Goal: Task Accomplishment & Management: Use online tool/utility

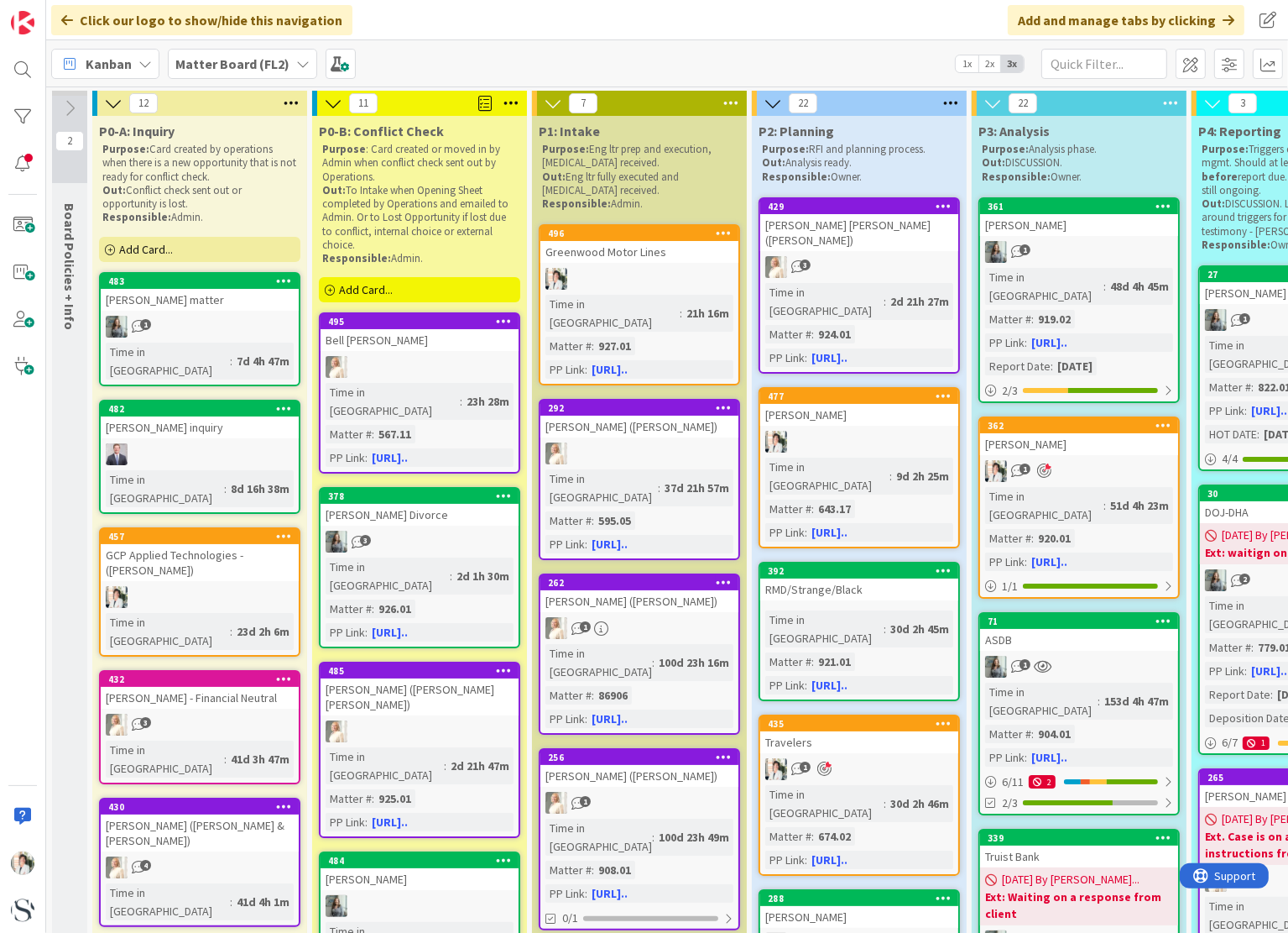
click at [178, 247] on div "Add Card..." at bounding box center [200, 249] width 201 height 25
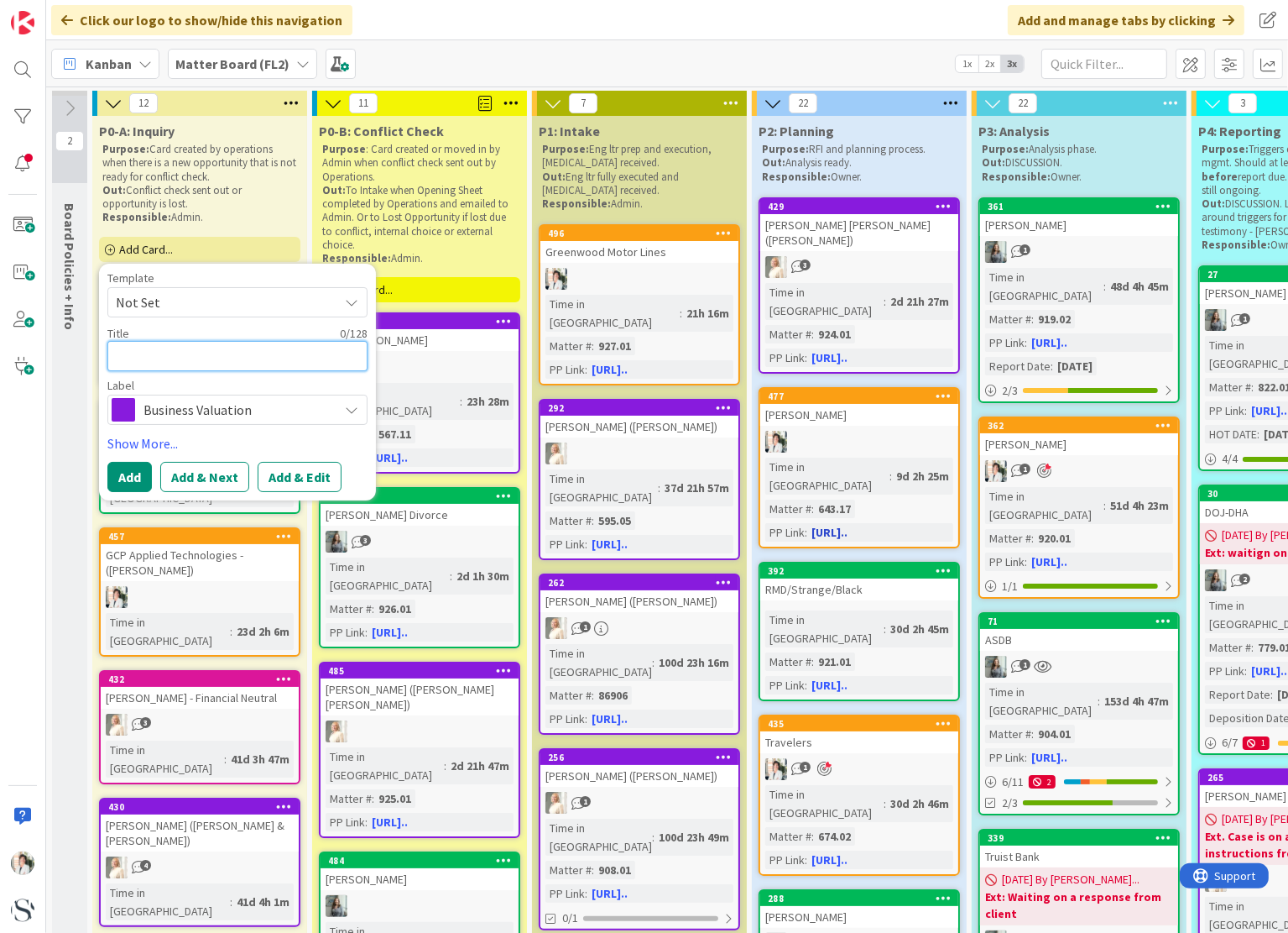
type textarea "J"
type textarea "x"
type textarea "[PERSON_NAME]"
type textarea "x"
type textarea "Jak"
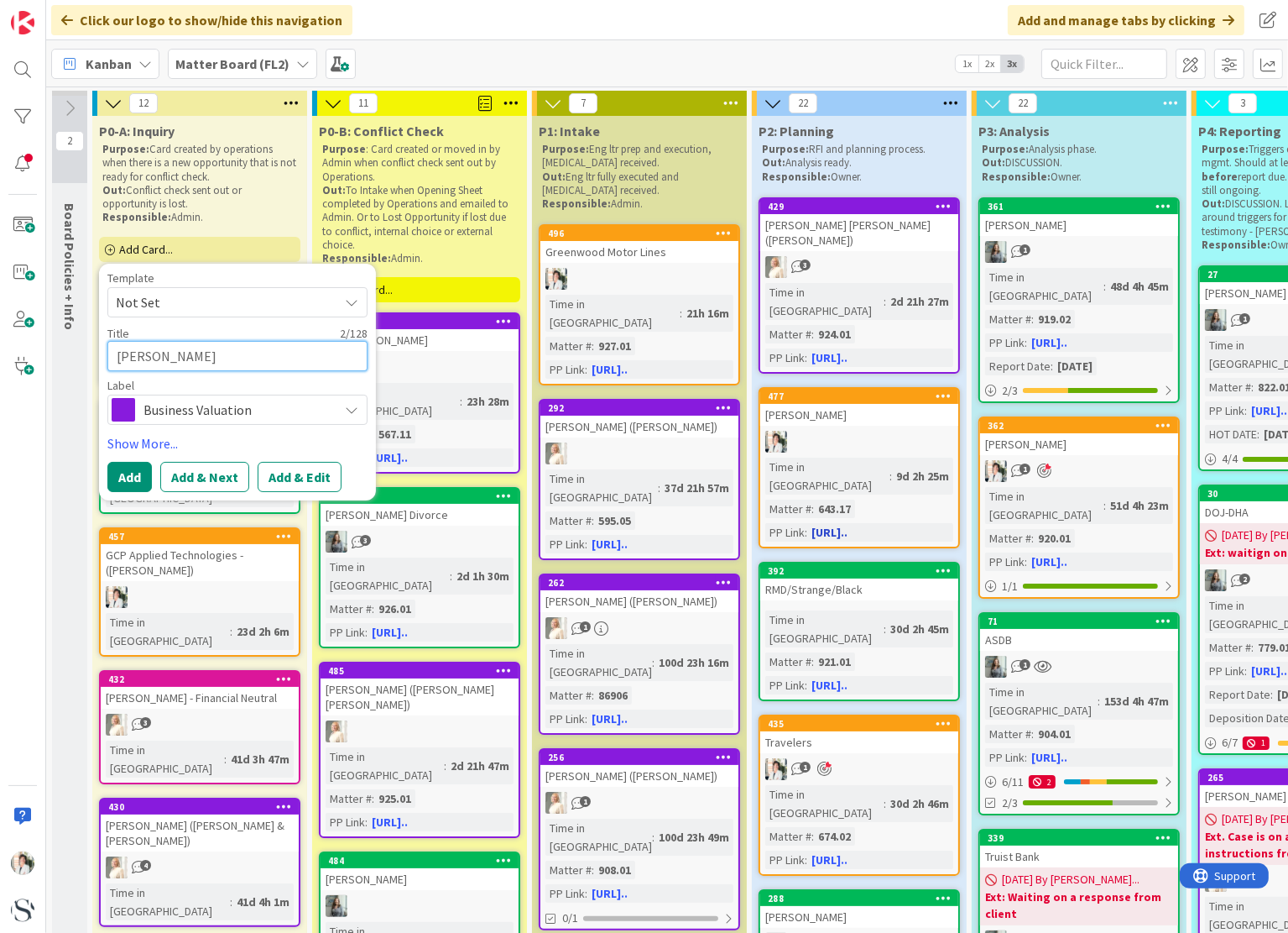
type textarea "x"
type textarea "[PERSON_NAME]"
type textarea "x"
type textarea "[PERSON_NAME]"
type textarea "x"
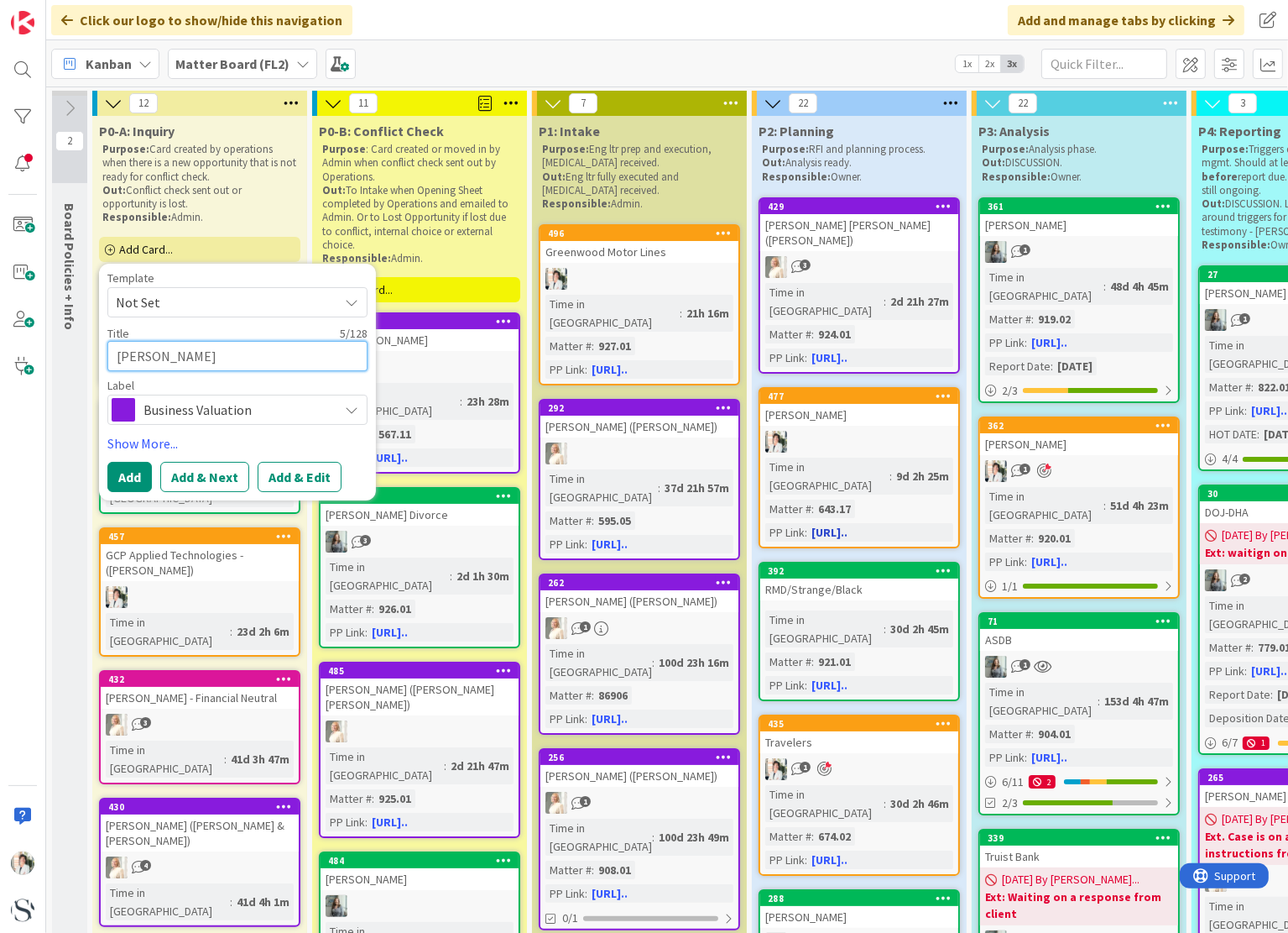
type textarea "[PERSON_NAME]"
type textarea "x"
type textarea "[PERSON_NAME]"
type textarea "x"
type textarea "[PERSON_NAME]"
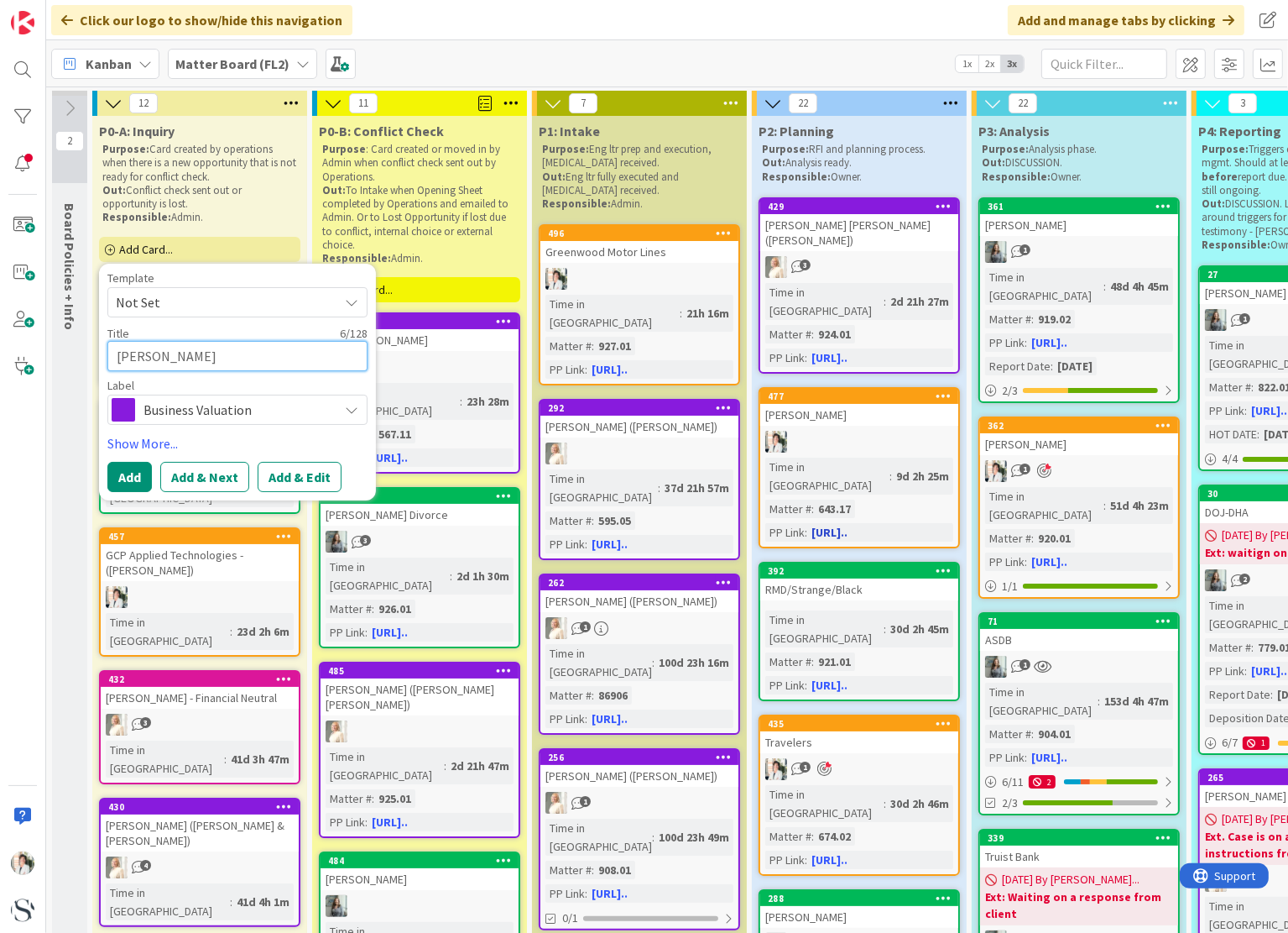
type textarea "x"
type textarea "[PERSON_NAME]"
type textarea "x"
type textarea "[PERSON_NAME]"
type textarea "x"
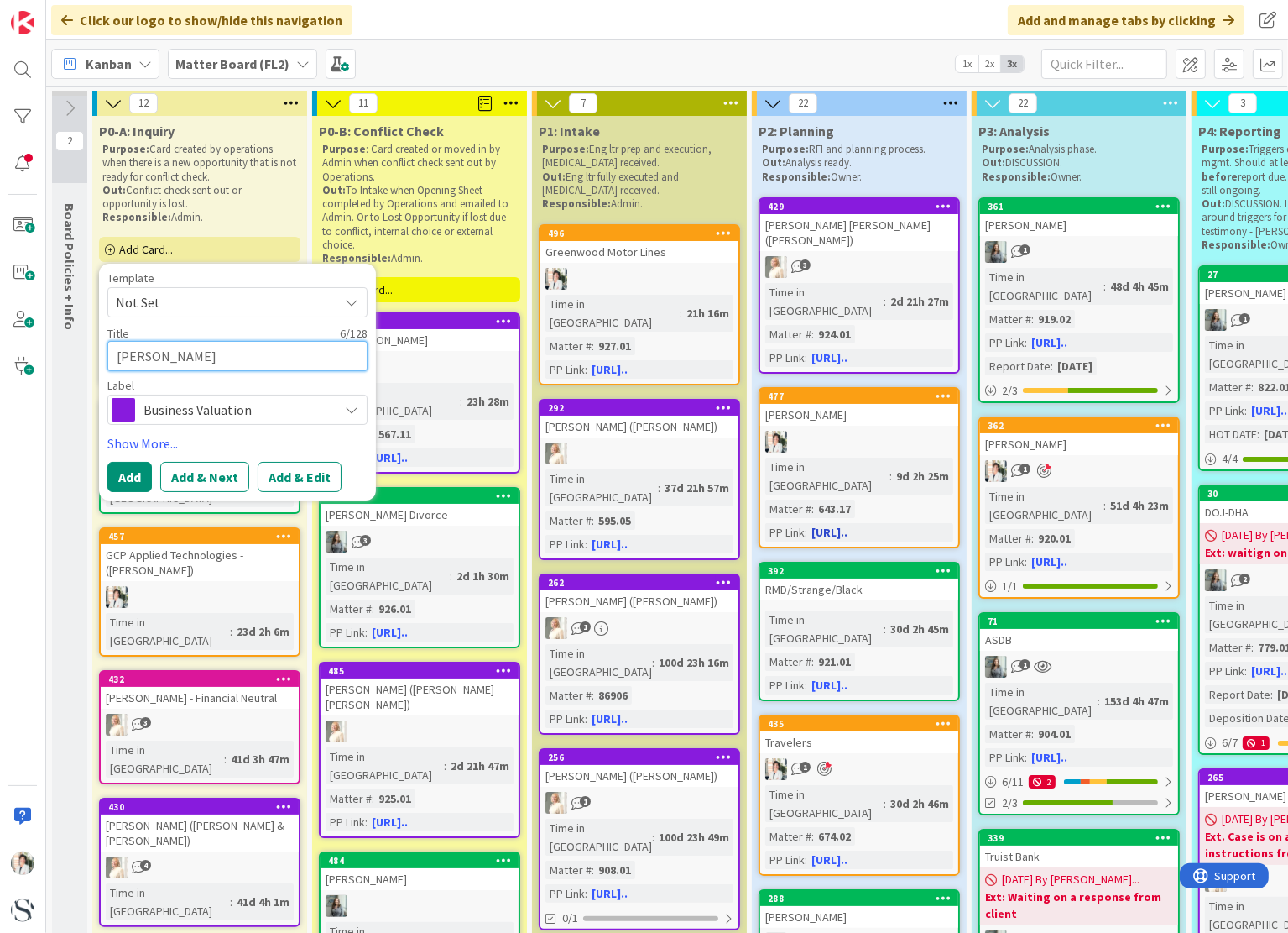
type textarea "[PERSON_NAME]"
type textarea "x"
type textarea "[PERSON_NAME]"
type textarea "x"
type textarea "[PERSON_NAME]"
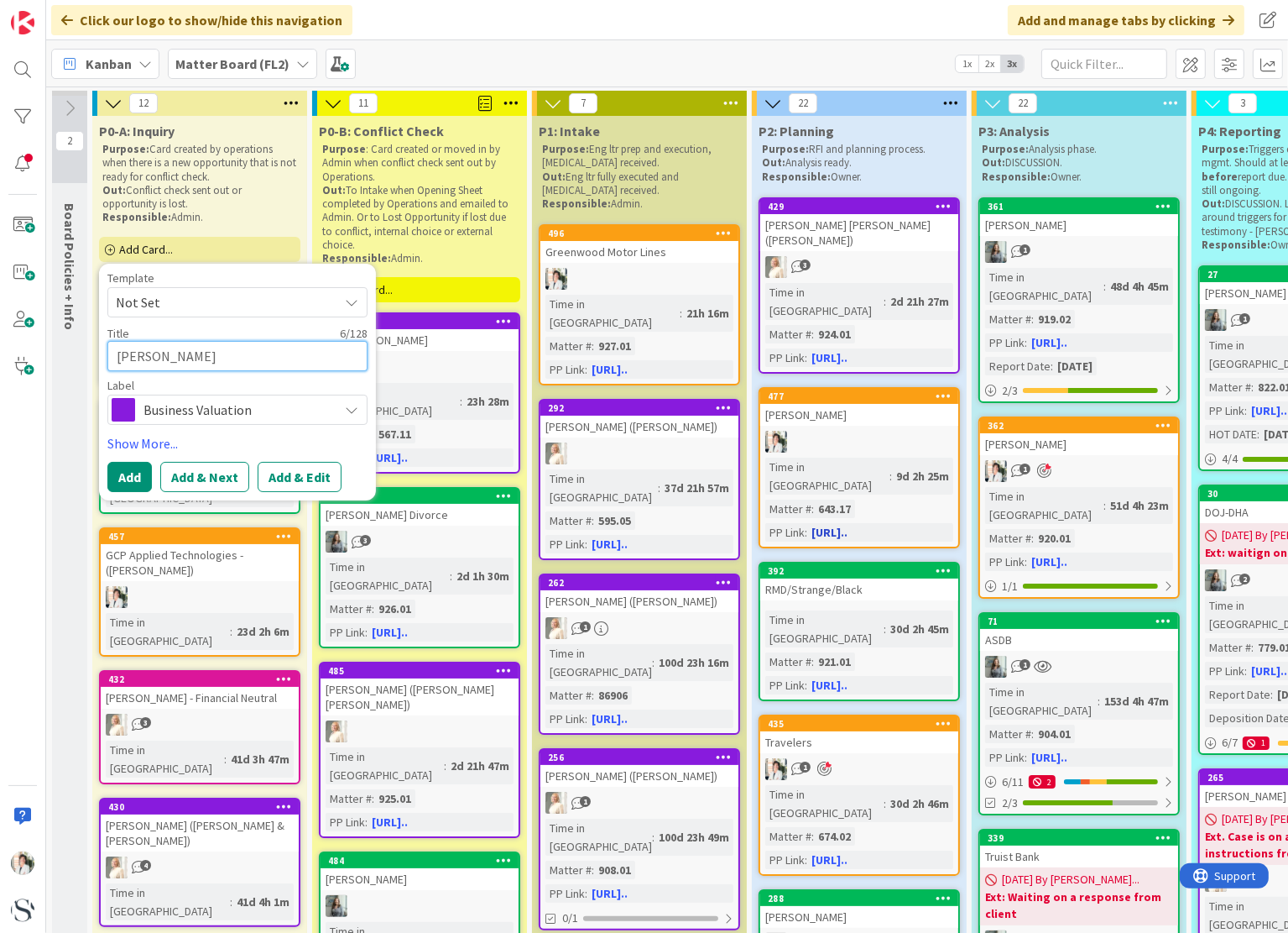
type textarea "x"
type textarea "[PERSON_NAME]"
type textarea "x"
type textarea "[PERSON_NAME]"
type textarea "x"
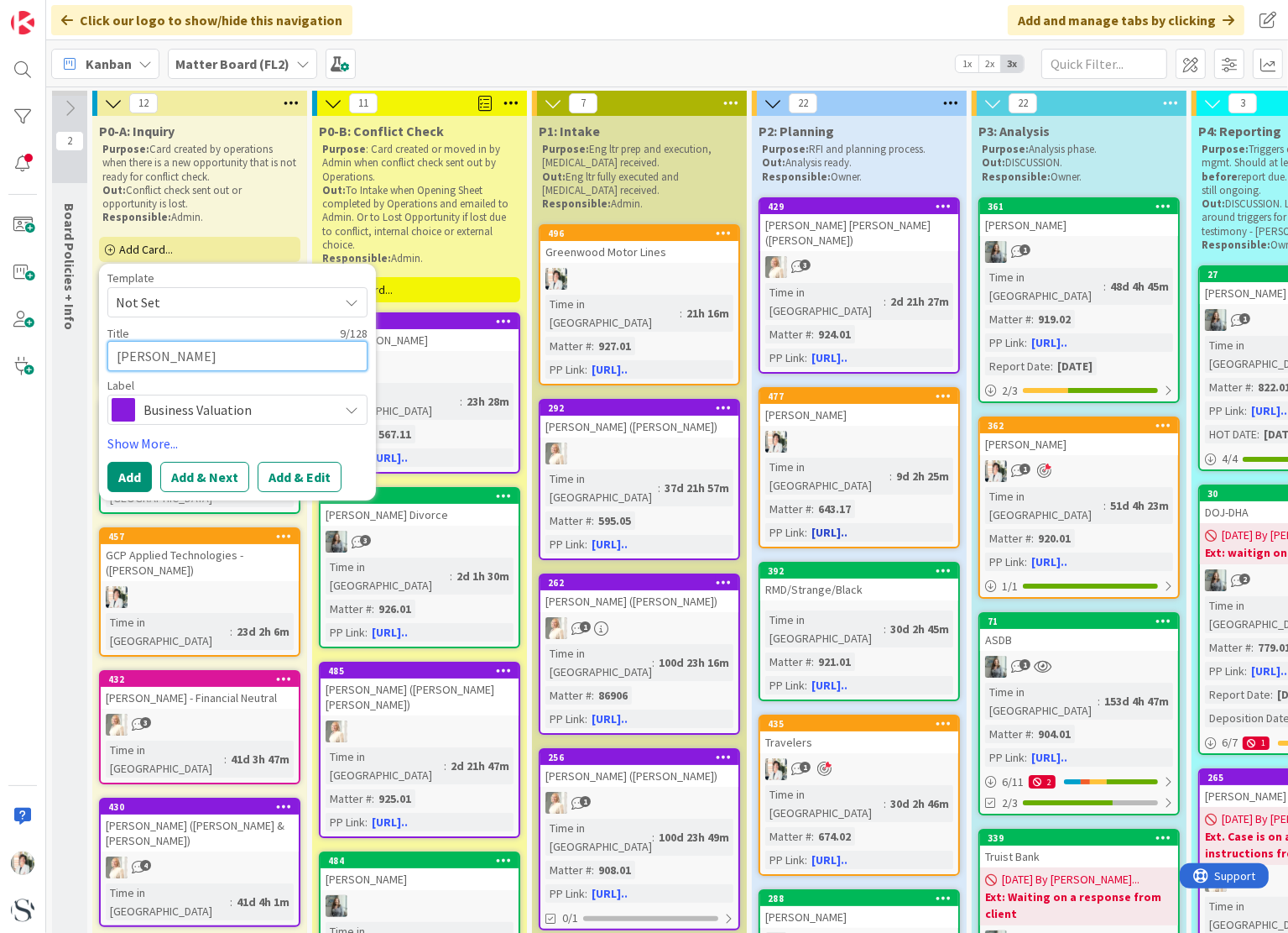
type textarea "[PERSON_NAME]"
type textarea "x"
type textarea "[PERSON_NAME]"
type textarea "x"
type textarea "[PERSON_NAME]"
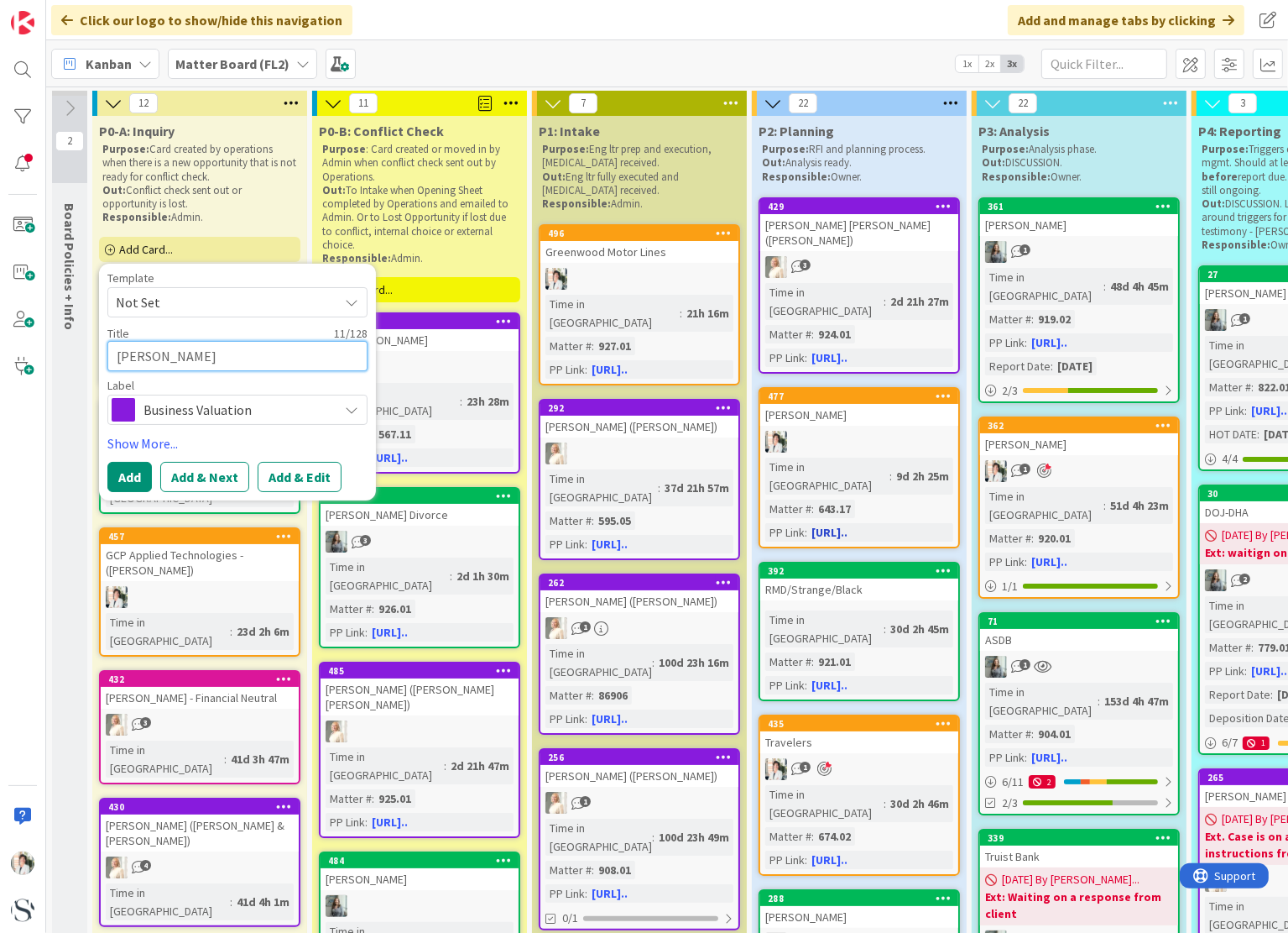
type textarea "x"
type textarea "[PERSON_NAME]"
type textarea "x"
type textarea "[PERSON_NAME]"
type textarea "x"
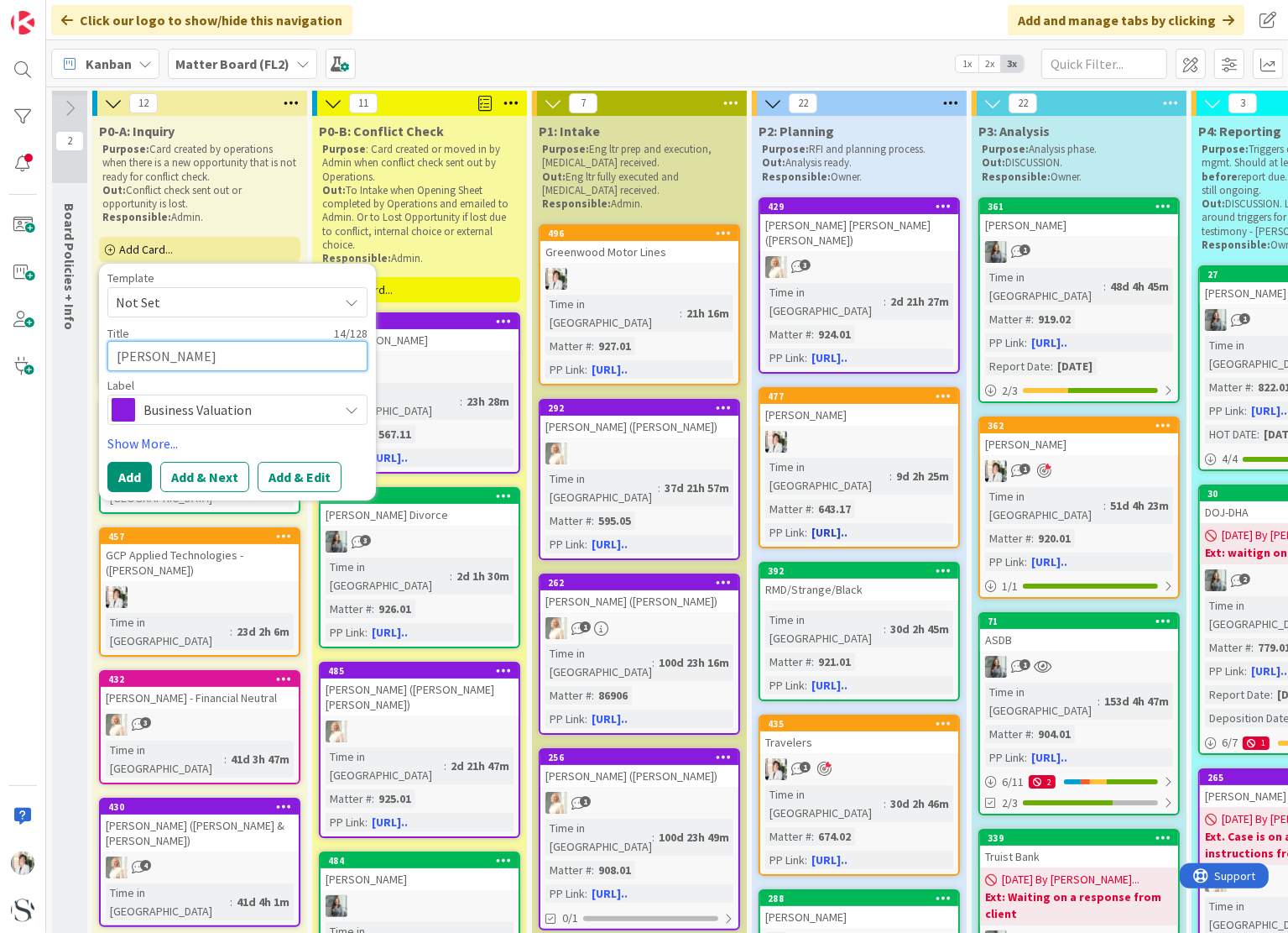
type textarea "[PERSON_NAME]"
type textarea "x"
type textarea "[PERSON_NAME]"
type textarea "x"
type textarea "[PERSON_NAME] ."
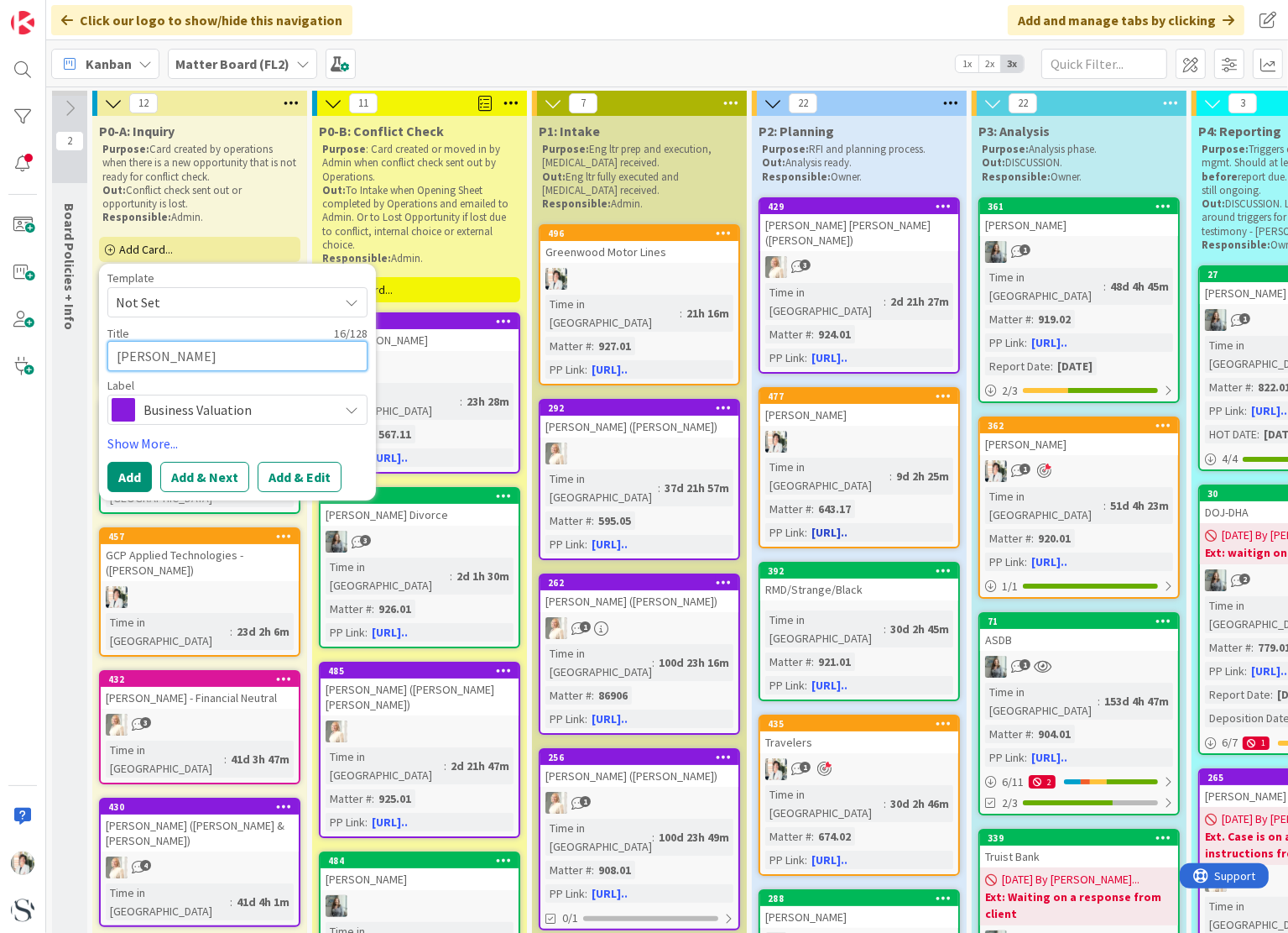
type textarea "x"
type textarea "[PERSON_NAME] ."
type textarea "x"
type textarea "[PERSON_NAME] ."
type textarea "x"
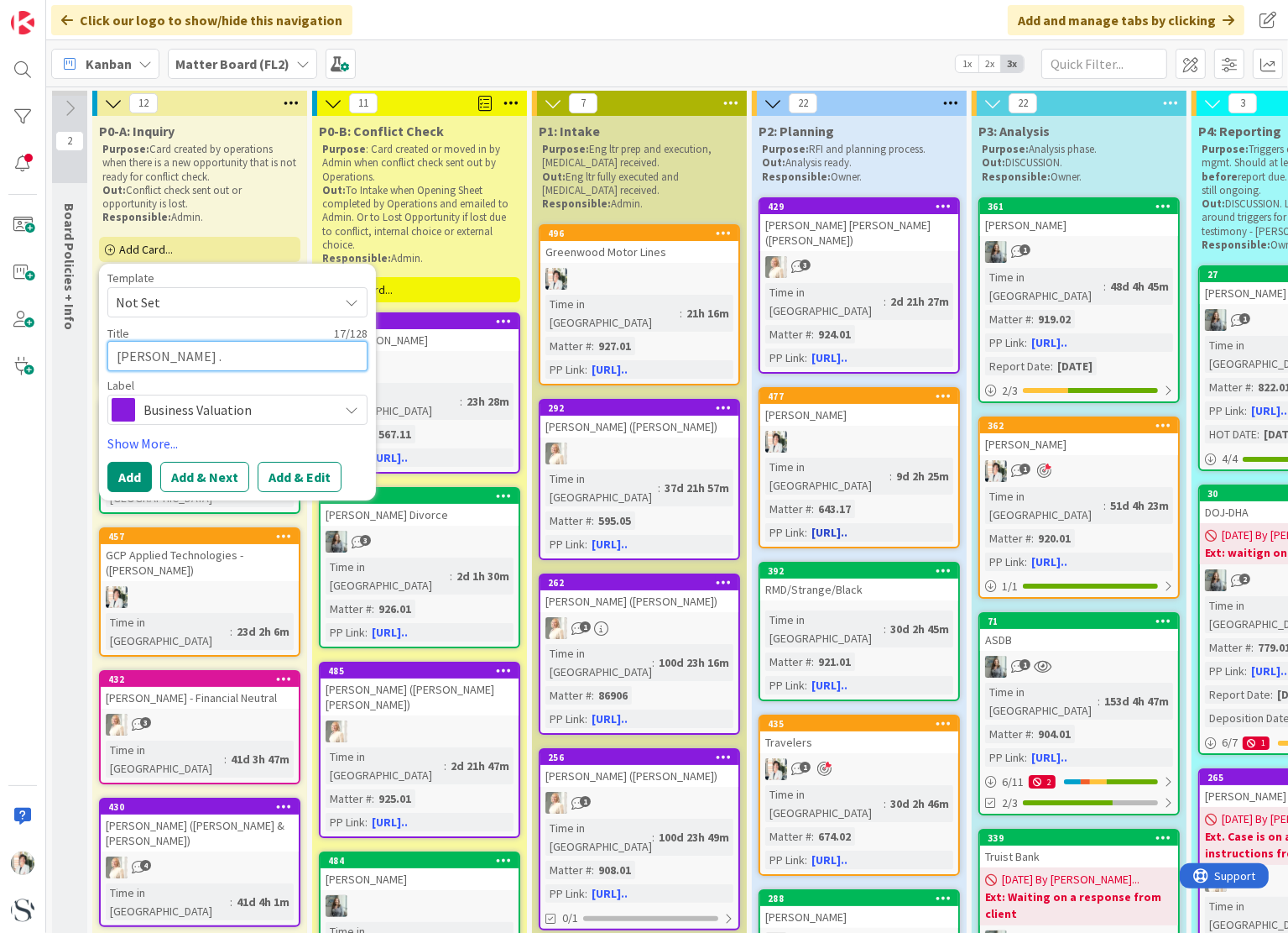
type textarea "[PERSON_NAME]"
type textarea "x"
type textarea "[PERSON_NAME] /"
type textarea "x"
type textarea "[PERSON_NAME] /"
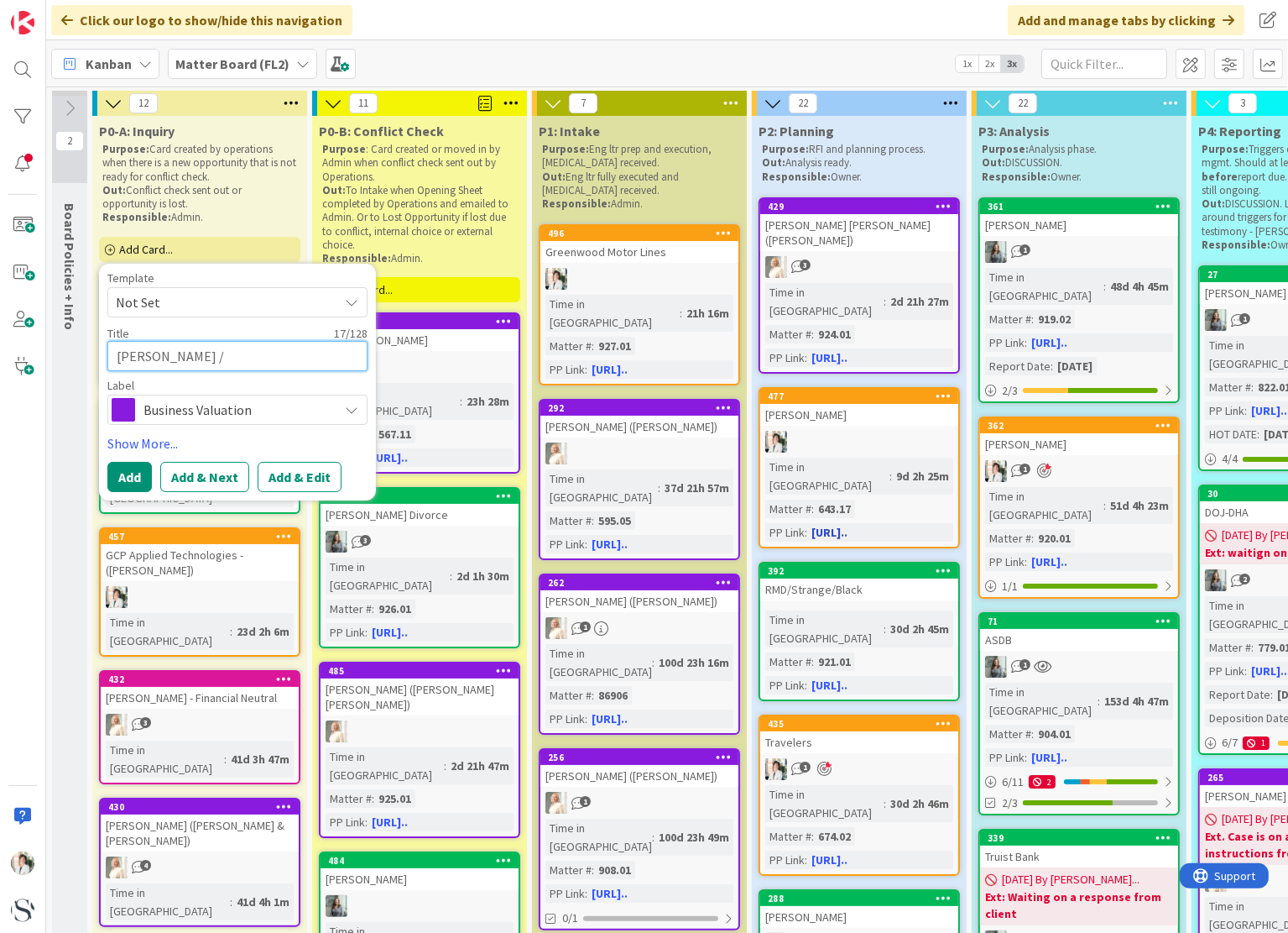
type textarea "x"
type textarea "[PERSON_NAME] / G"
type textarea "x"
type textarea "[PERSON_NAME] / Ge"
type textarea "x"
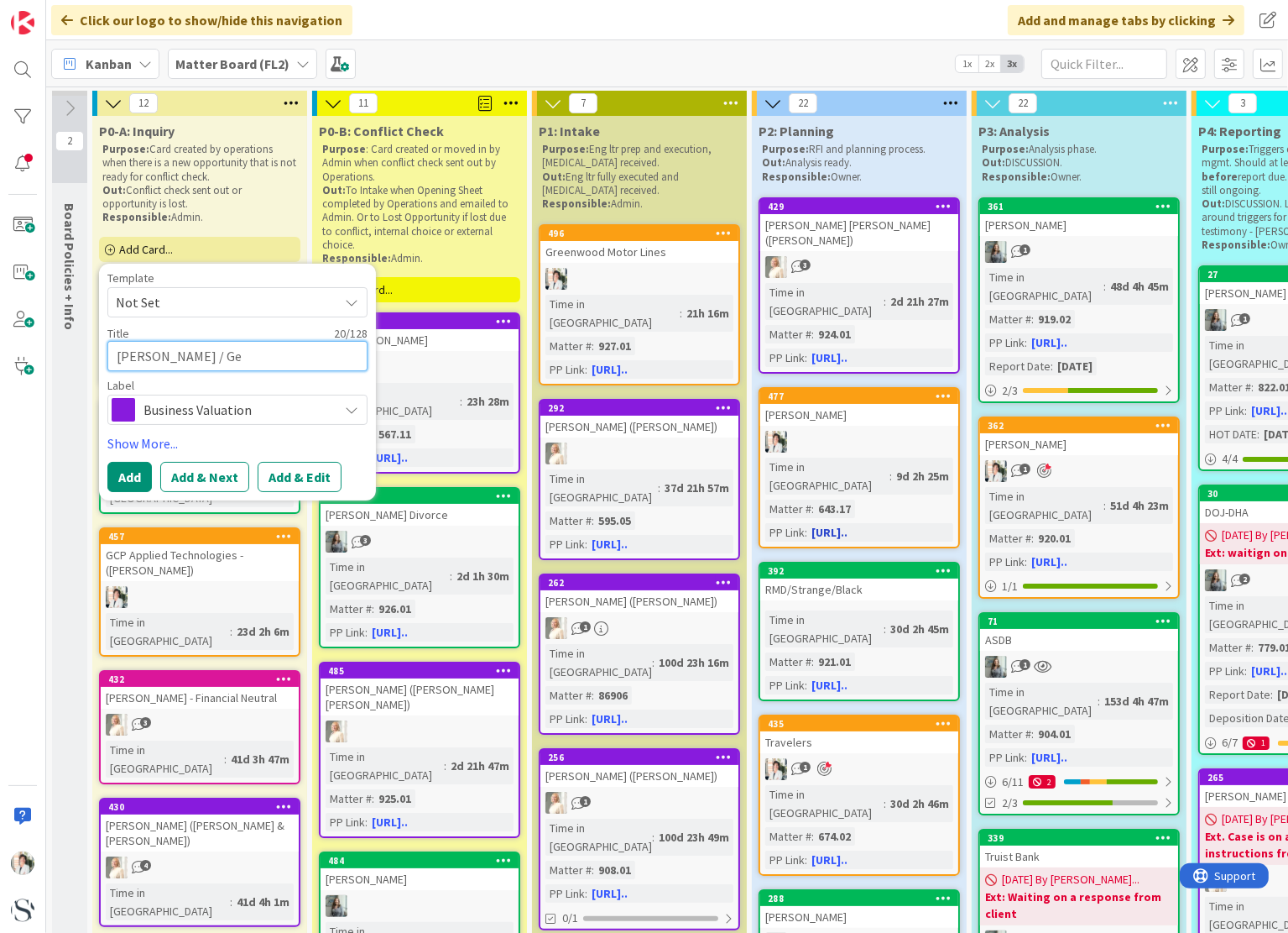
type textarea "[PERSON_NAME] / Ger"
type textarea "x"
type textarea "[PERSON_NAME] / [PERSON_NAME]"
type textarea "x"
type textarea "[PERSON_NAME] / [PERSON_NAME]"
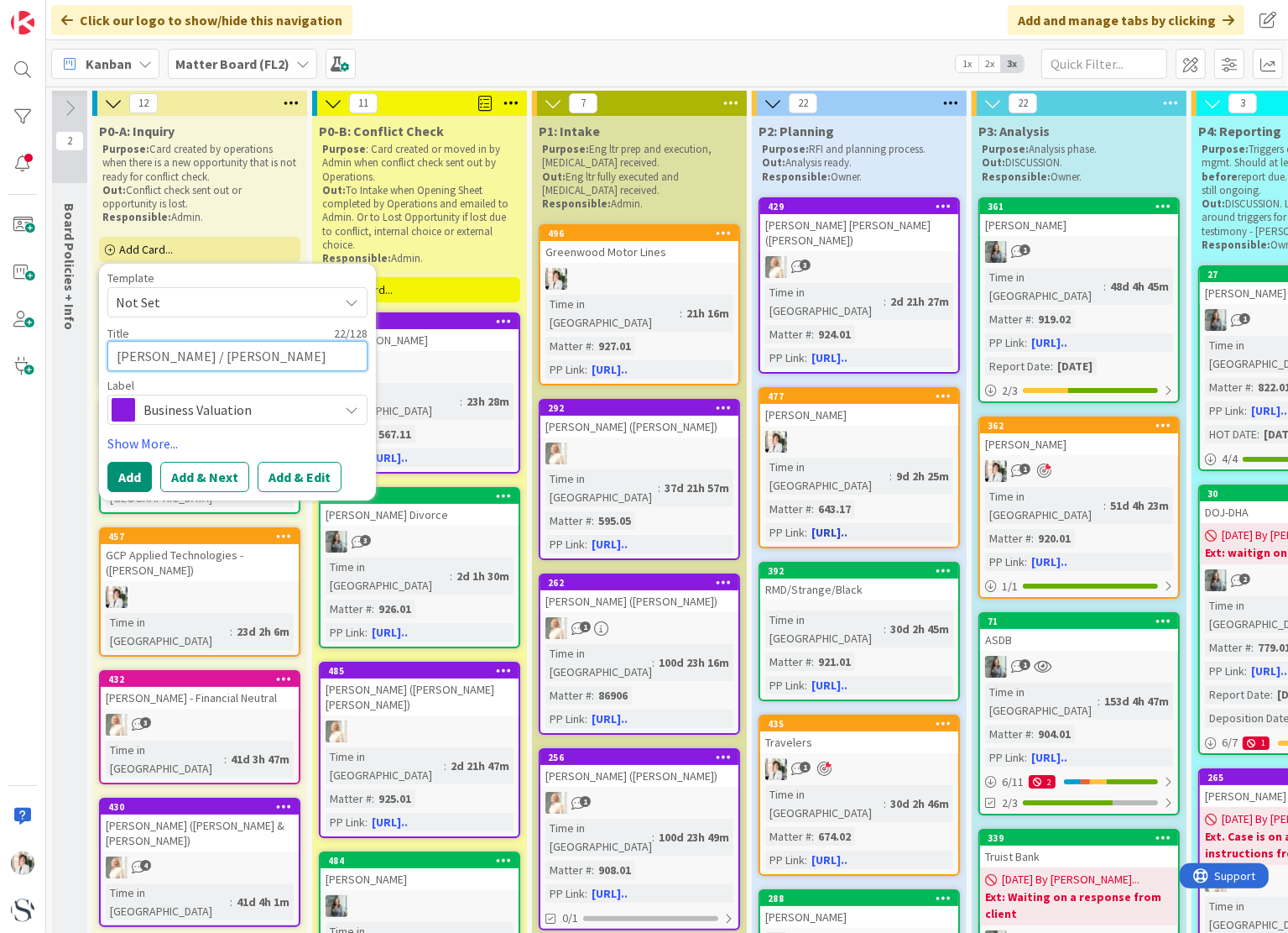
type textarea "x"
type textarea "[PERSON_NAME] / [PERSON_NAME]"
type textarea "x"
type textarea "[PERSON_NAME] / [PERSON_NAME]"
type textarea "x"
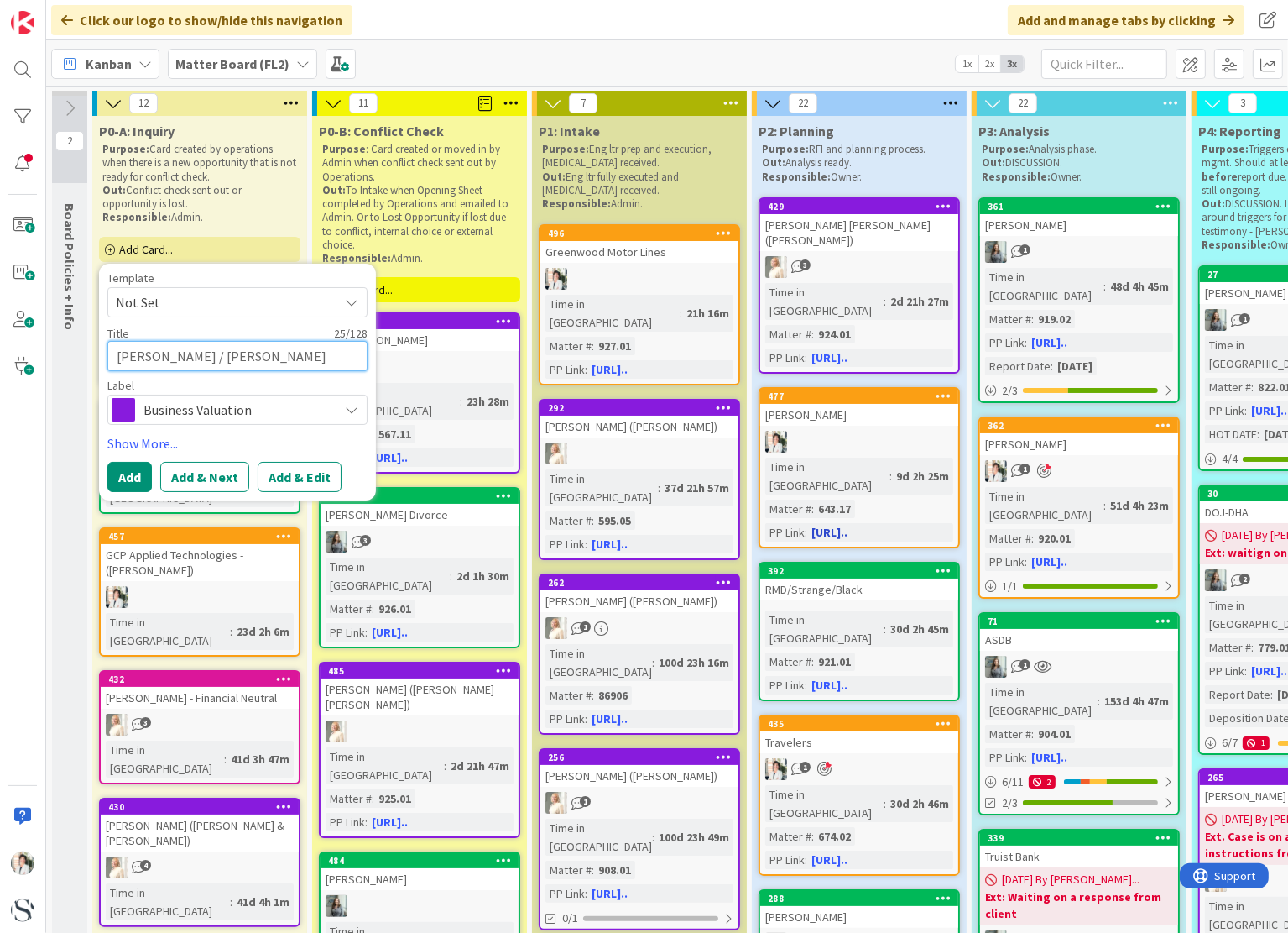
type textarea "[PERSON_NAME] / [PERSON_NAME]"
type textarea "x"
type textarea "[PERSON_NAME] / [PERSON_NAME]"
type textarea "x"
type textarea "[PERSON_NAME] / [PERSON_NAME]"
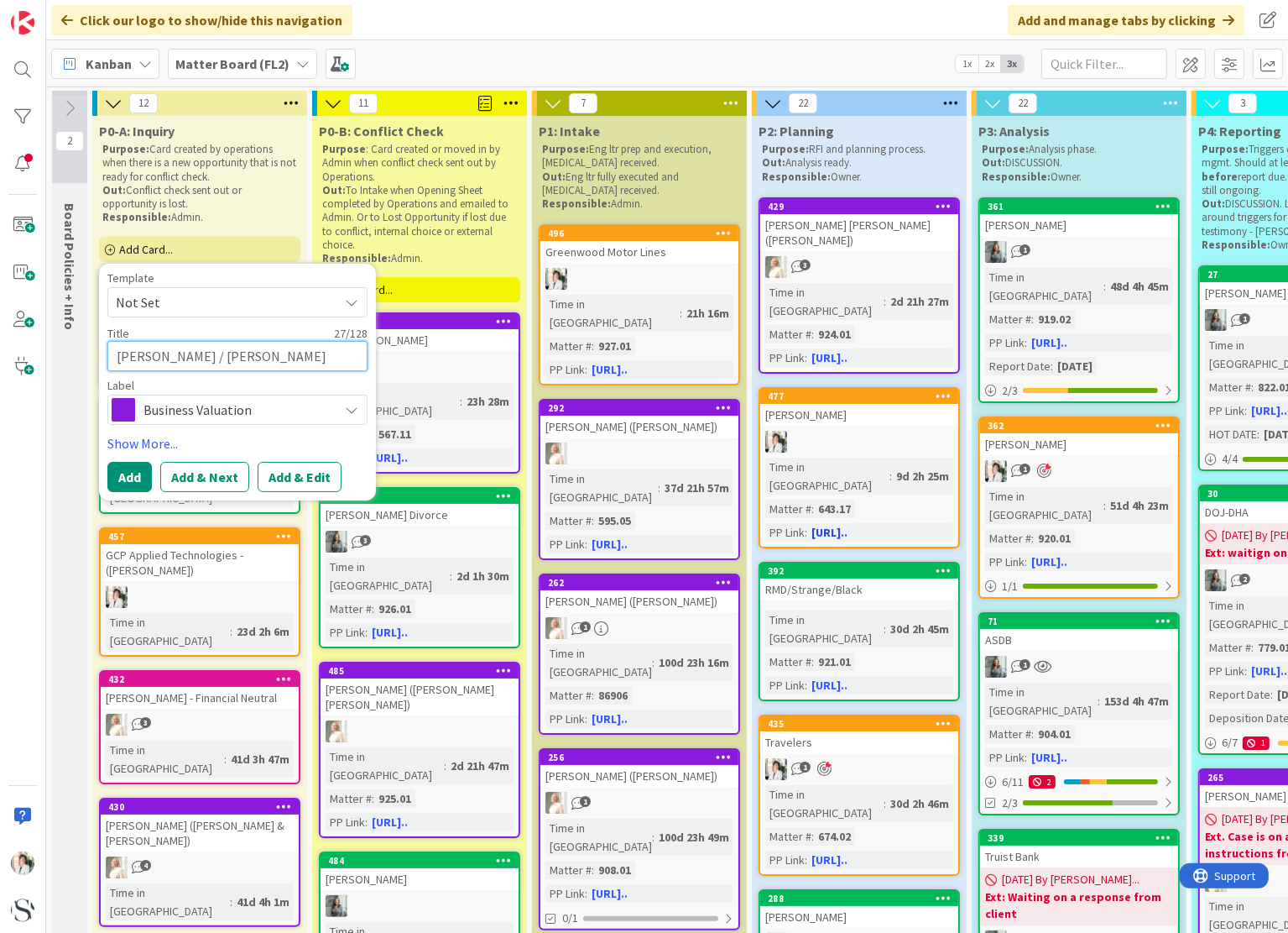
type textarea "x"
type textarea "[PERSON_NAME] / [PERSON_NAME]"
type textarea "x"
type textarea "[PERSON_NAME] / [PERSON_NAME]"
type textarea "x"
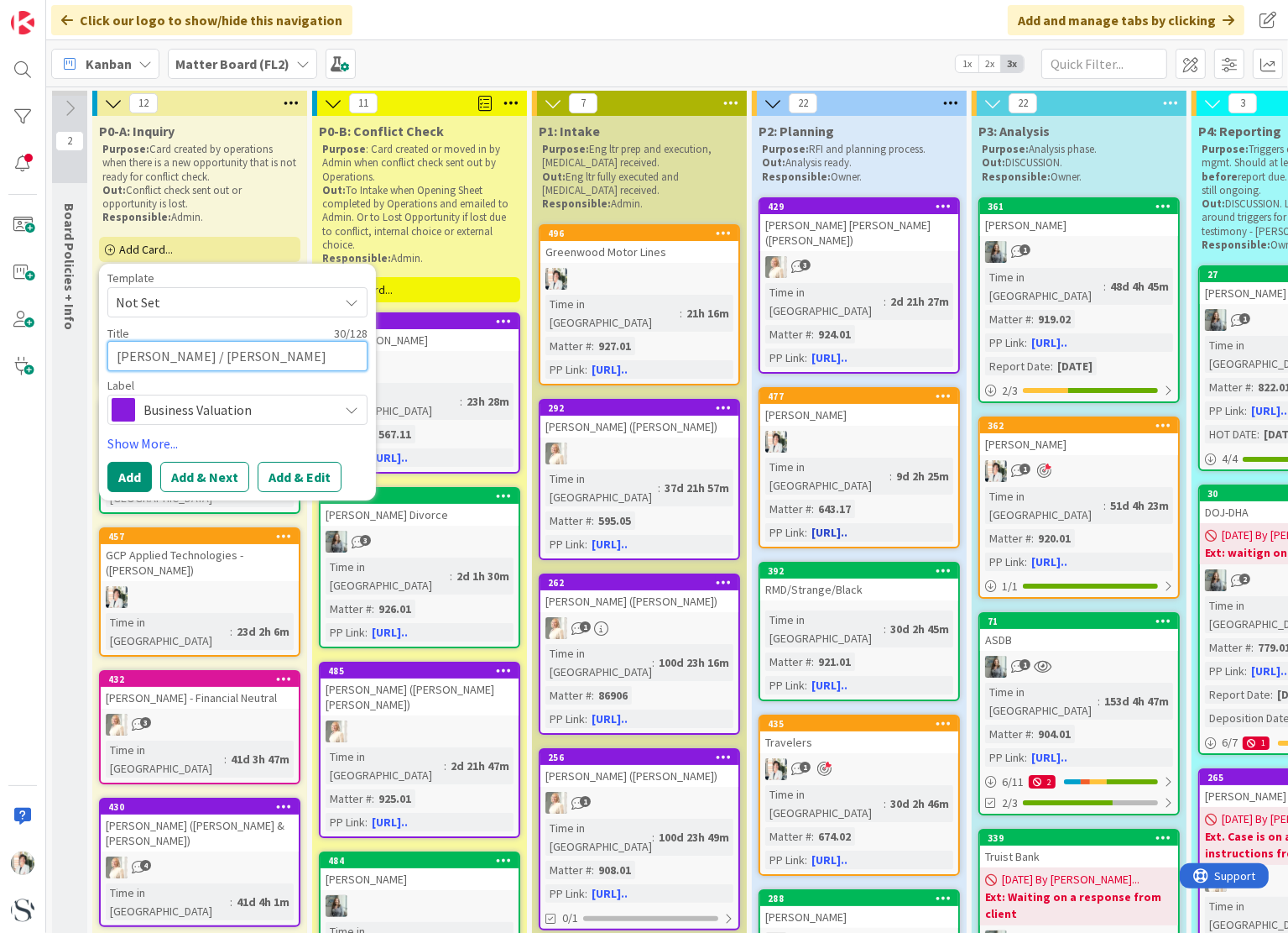
type textarea "[PERSON_NAME] / [PERSON_NAME]"
type textarea "x"
type textarea "[PERSON_NAME] / [PERSON_NAME]"
type textarea "x"
type textarea "[PERSON_NAME] / [PERSON_NAME]"
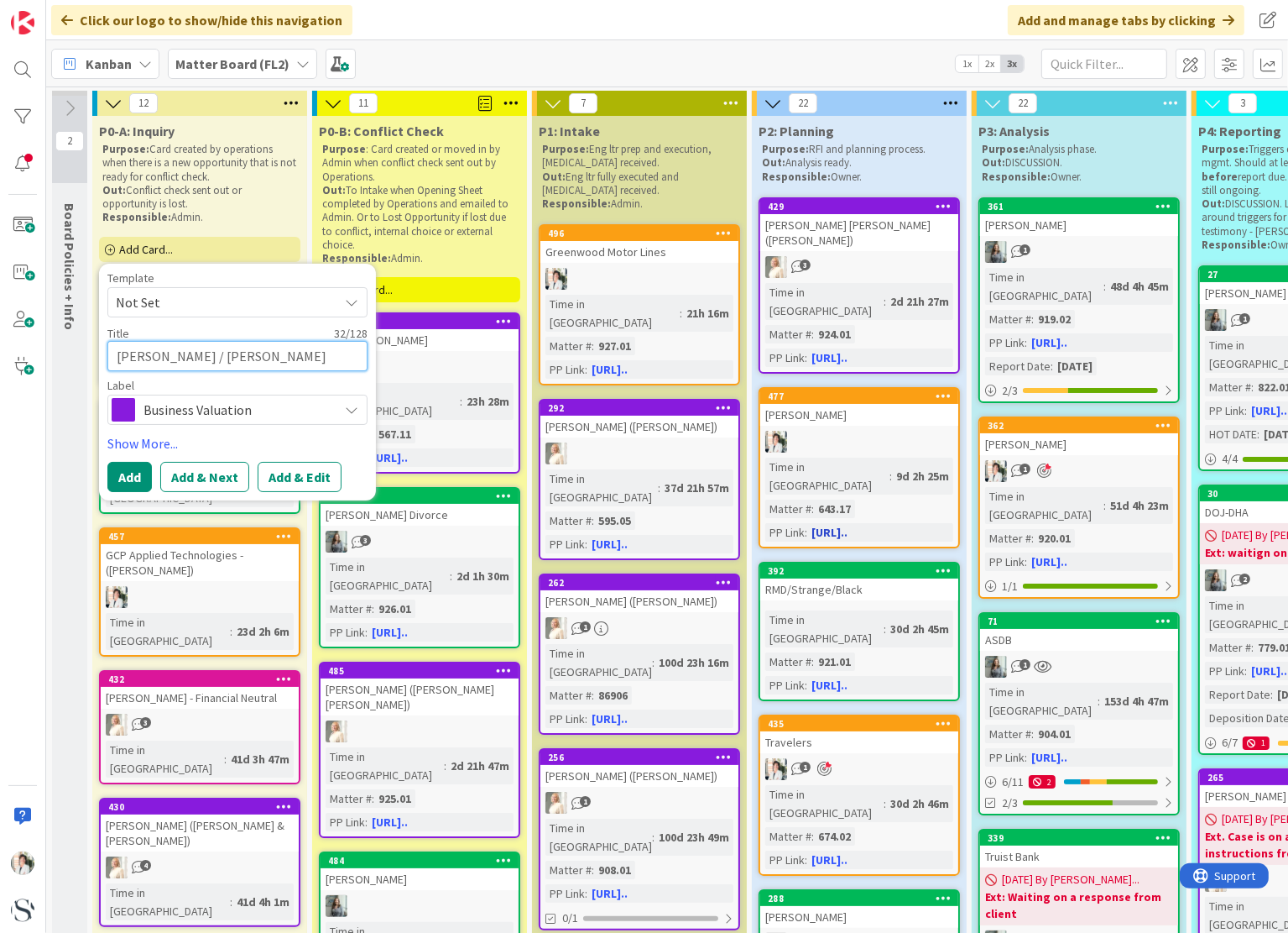
type textarea "x"
type textarea "[PERSON_NAME] / [PERSON_NAME]"
type textarea "x"
type textarea "[PERSON_NAME] / [PERSON_NAME]"
click at [278, 412] on span "Business Valuation" at bounding box center [237, 409] width 187 height 23
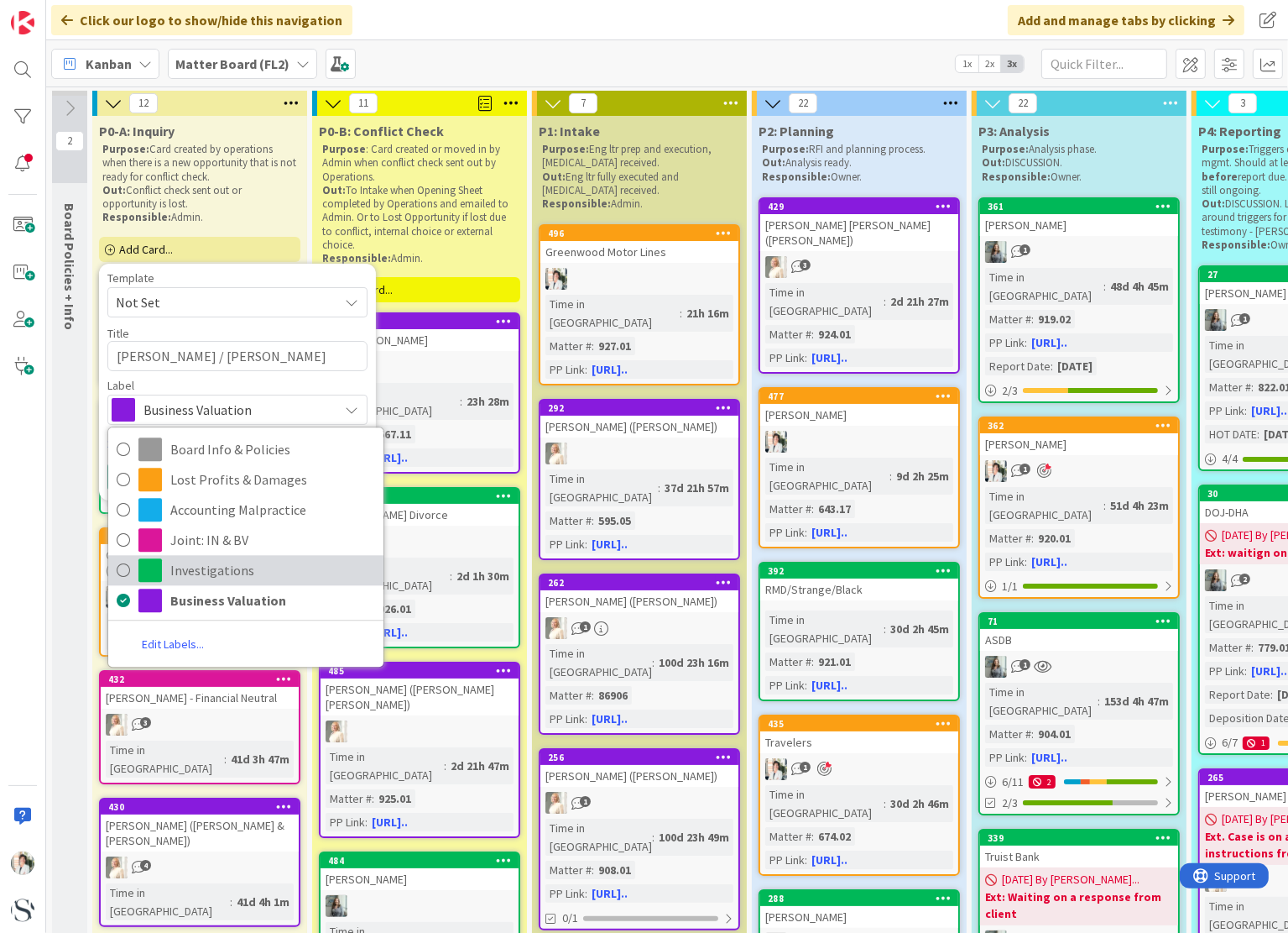
click at [121, 571] on icon at bounding box center [124, 570] width 14 height 25
type textarea "x"
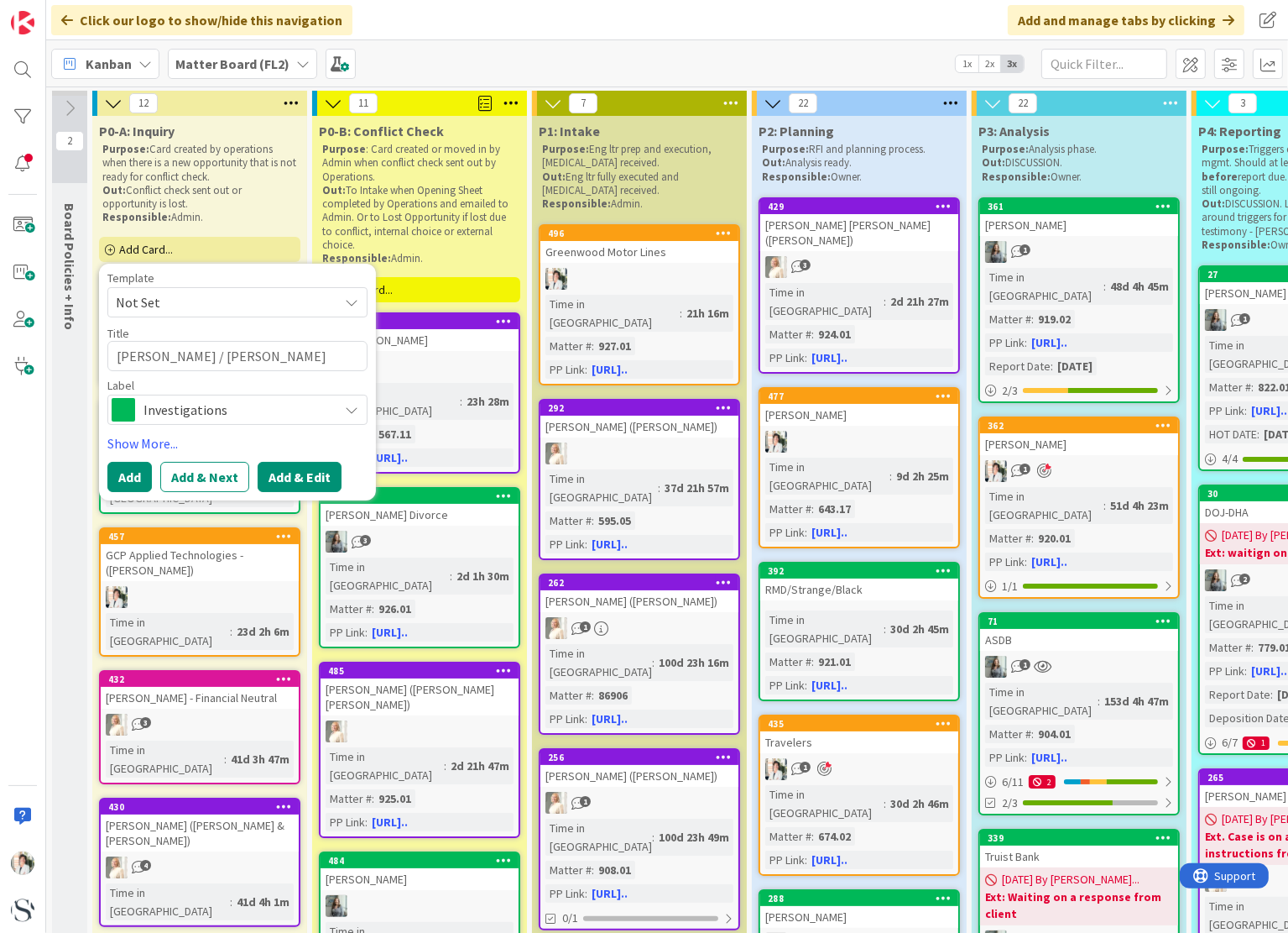
click at [310, 474] on button "Add & Edit" at bounding box center [299, 476] width 84 height 30
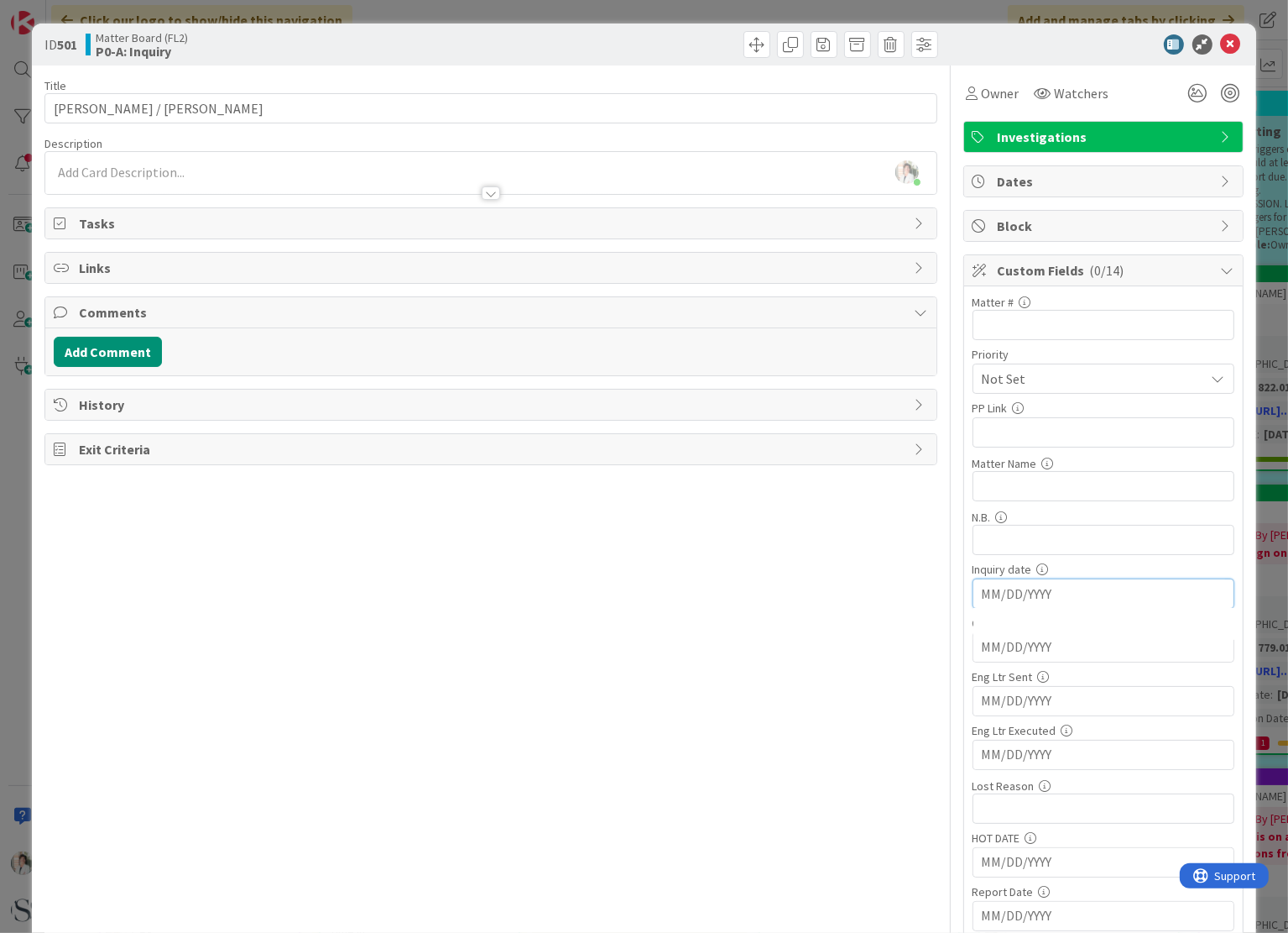
click at [994, 593] on input "MM/DD/YYYY" at bounding box center [1104, 593] width 244 height 29
click at [1126, 757] on td "18" at bounding box center [1139, 760] width 33 height 32
type input "[DATE]"
click at [1221, 40] on icon at bounding box center [1231, 44] width 20 height 20
